Goal: Information Seeking & Learning: Learn about a topic

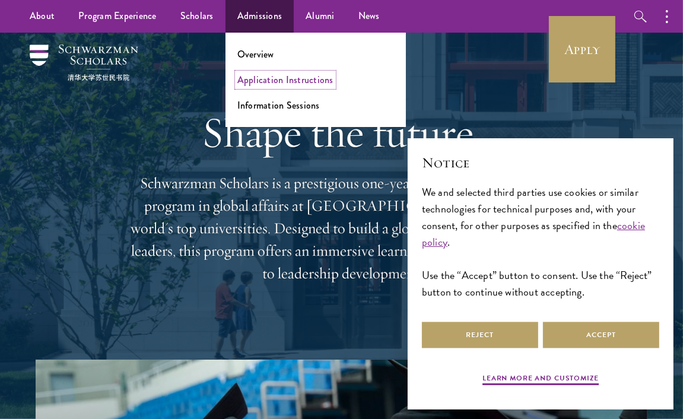
click at [257, 86] on link "Application Instructions" at bounding box center [285, 80] width 96 height 14
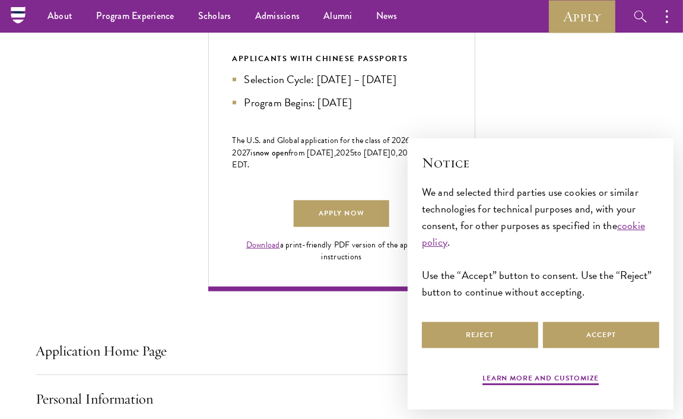
scroll to position [677, 0]
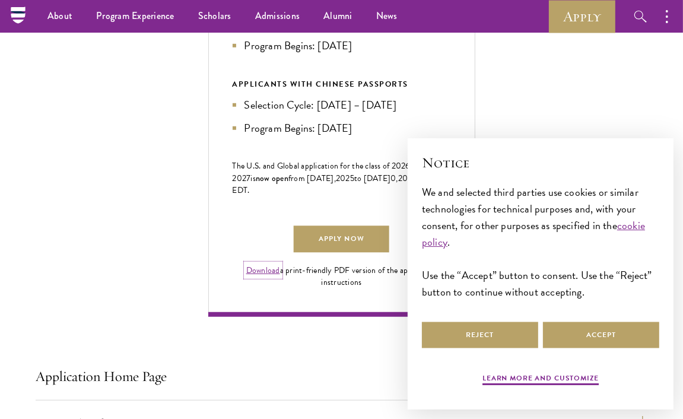
click at [259, 276] on link "Download" at bounding box center [263, 270] width 34 height 12
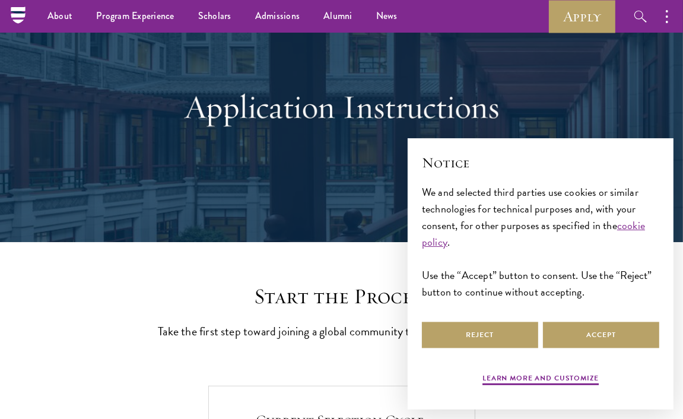
scroll to position [0, 0]
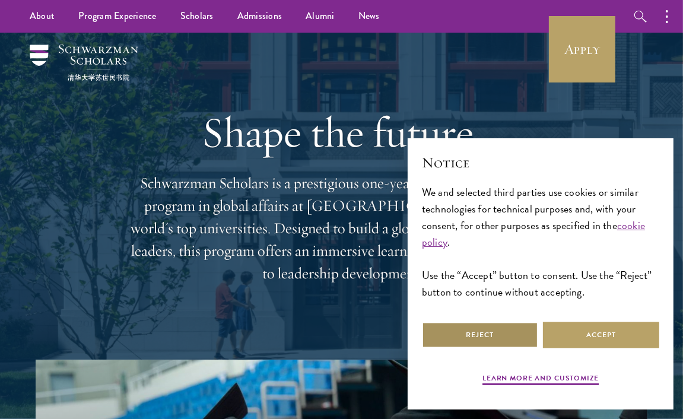
click at [476, 324] on button "Reject" at bounding box center [480, 334] width 116 height 27
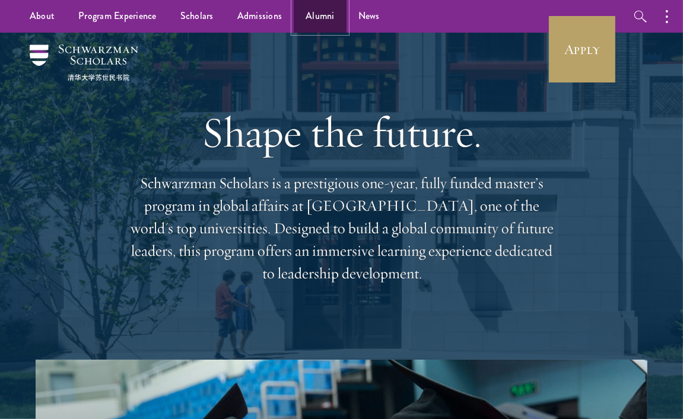
click at [305, 17] on link "Alumni" at bounding box center [320, 16] width 53 height 33
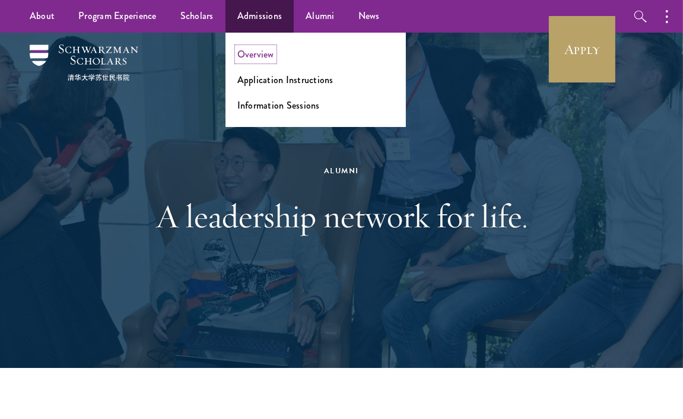
click at [250, 55] on link "Overview" at bounding box center [255, 54] width 37 height 14
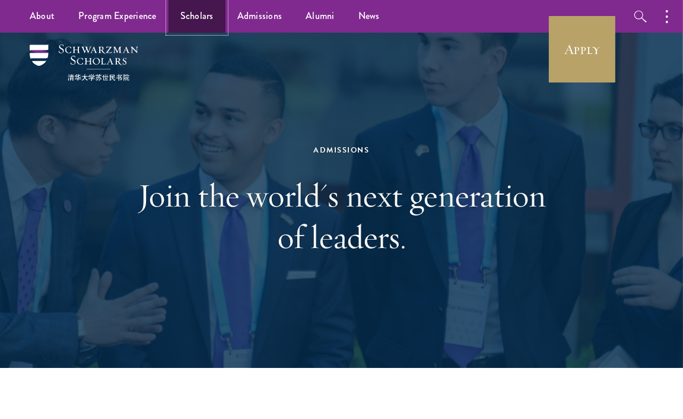
click at [200, 12] on link "Scholars" at bounding box center [196, 16] width 57 height 33
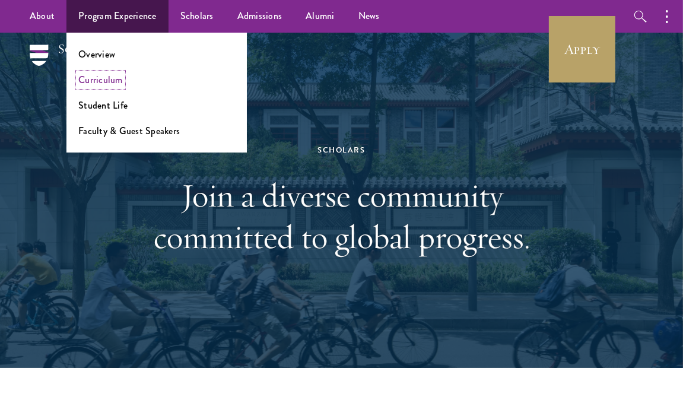
click at [101, 82] on link "Curriculum" at bounding box center [100, 80] width 44 height 14
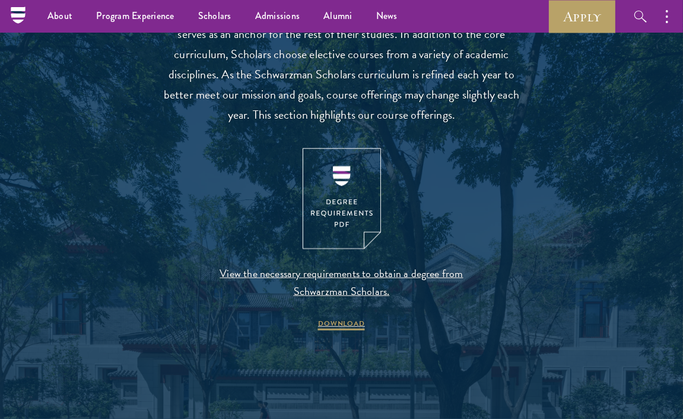
scroll to position [1131, 0]
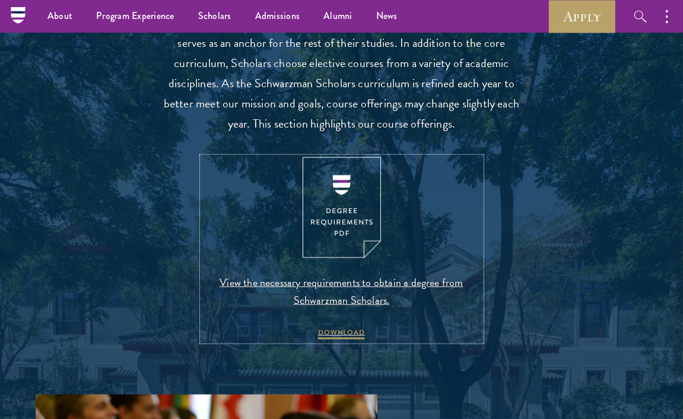
click at [321, 285] on span "View the necessary requirements to obtain a degree from Schwarzman Scholars." at bounding box center [341, 291] width 279 height 36
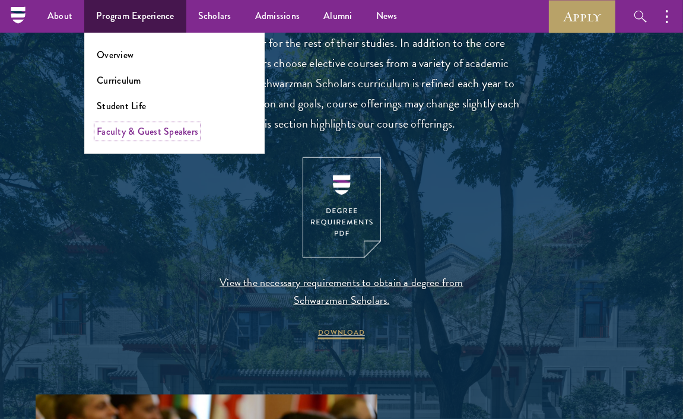
click at [126, 128] on link "Faculty & Guest Speakers" at bounding box center [147, 132] width 101 height 14
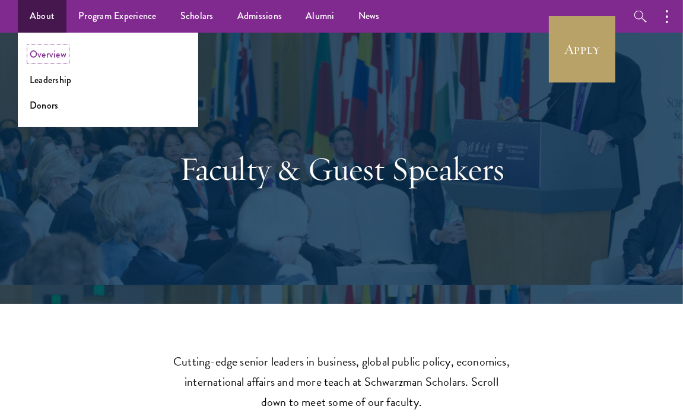
click at [50, 56] on link "Overview" at bounding box center [48, 54] width 37 height 14
